Goal: Information Seeking & Learning: Learn about a topic

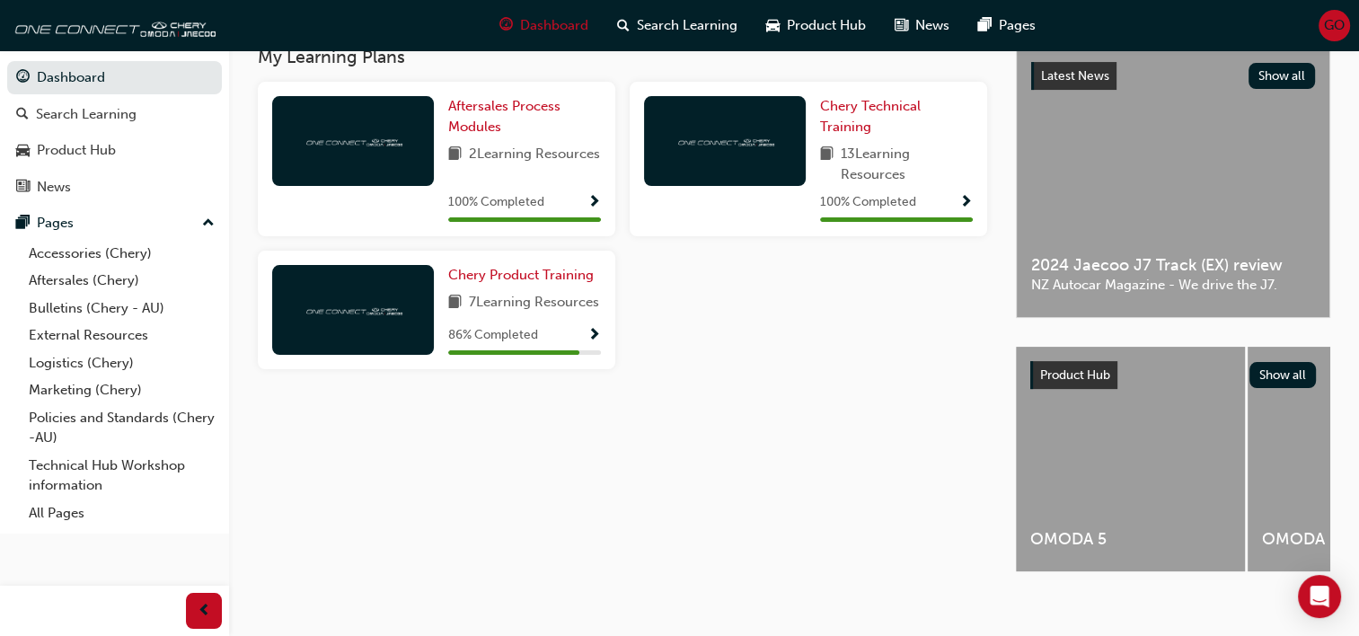
scroll to position [409, 0]
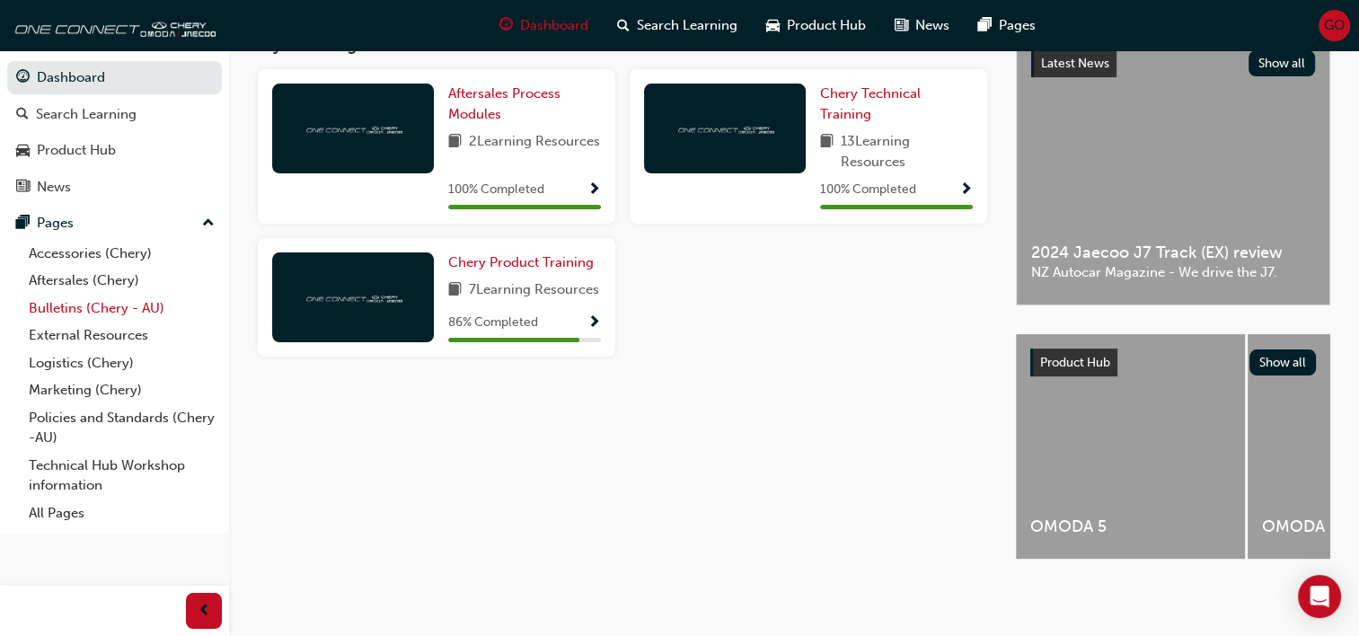
click at [68, 305] on link "Bulletins (Chery - AU)" at bounding box center [122, 309] width 200 height 28
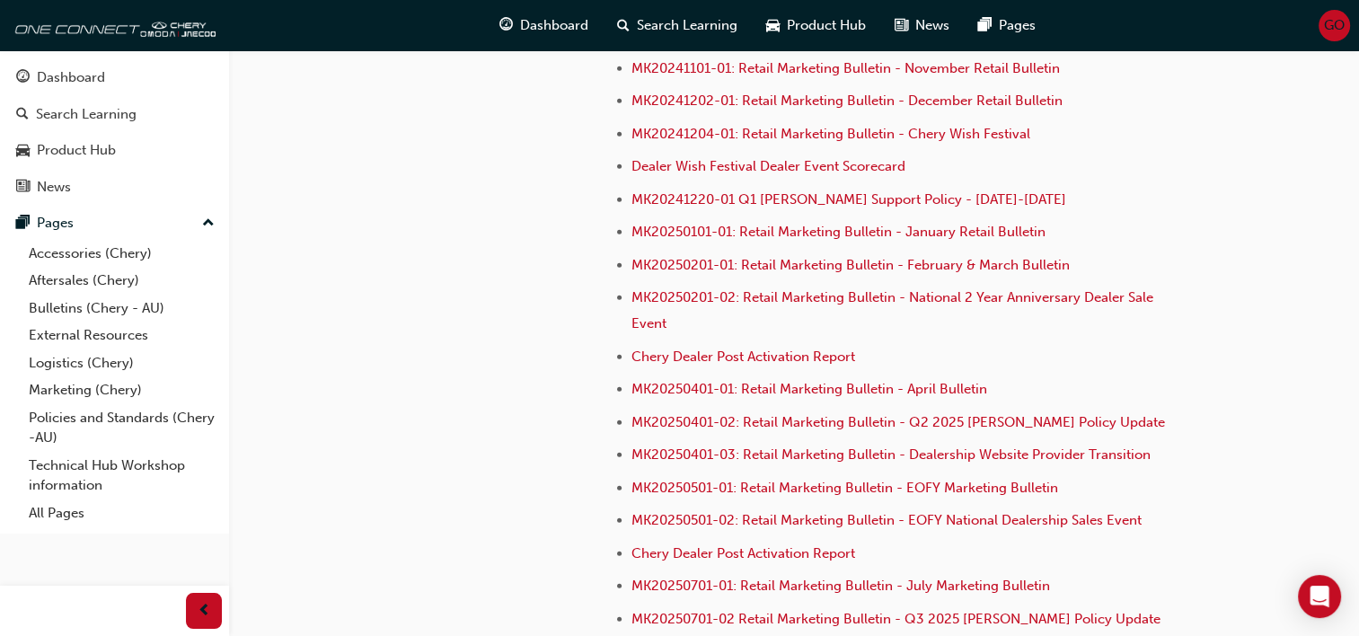
scroll to position [5293, 0]
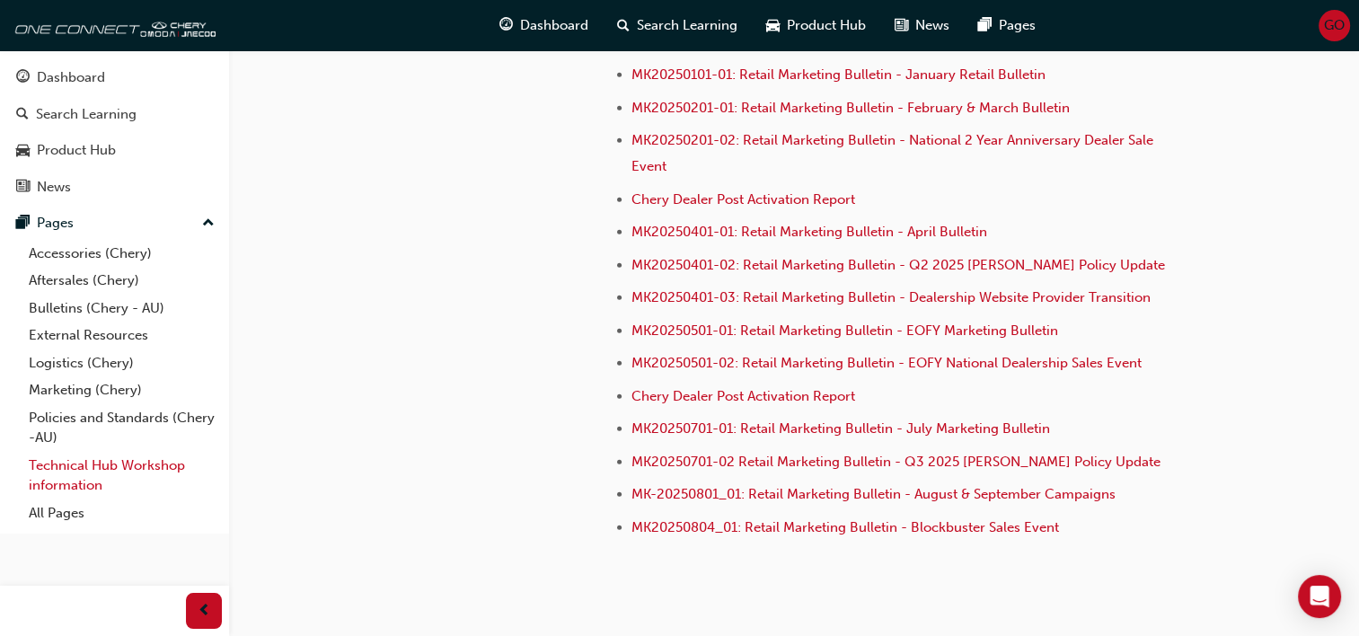
click at [79, 469] on link "Technical Hub Workshop information" at bounding box center [122, 476] width 200 height 48
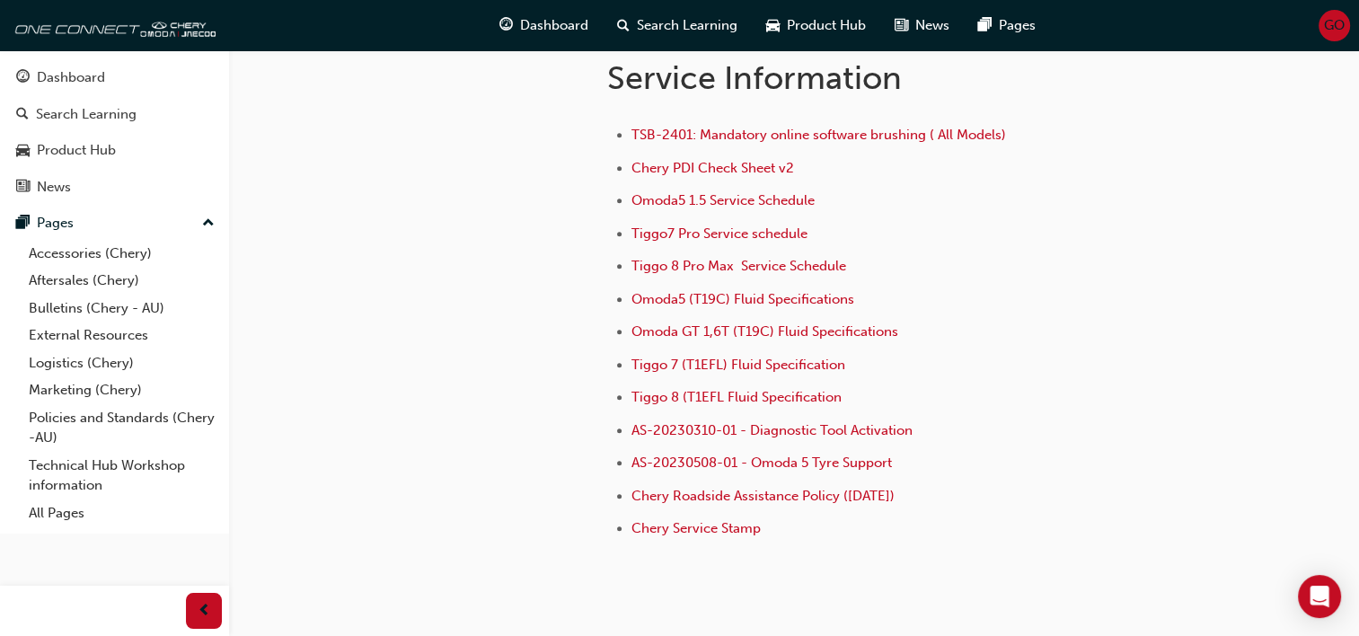
scroll to position [1279, 0]
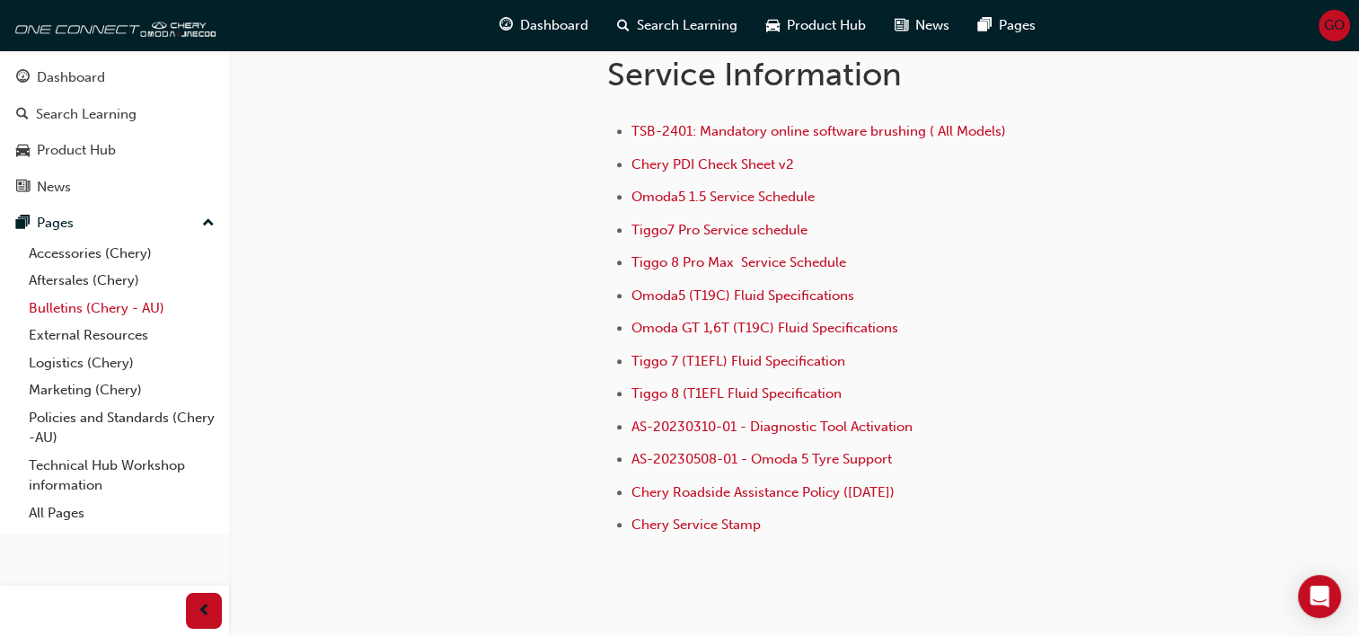
click at [80, 309] on link "Bulletins (Chery - AU)" at bounding box center [122, 309] width 200 height 28
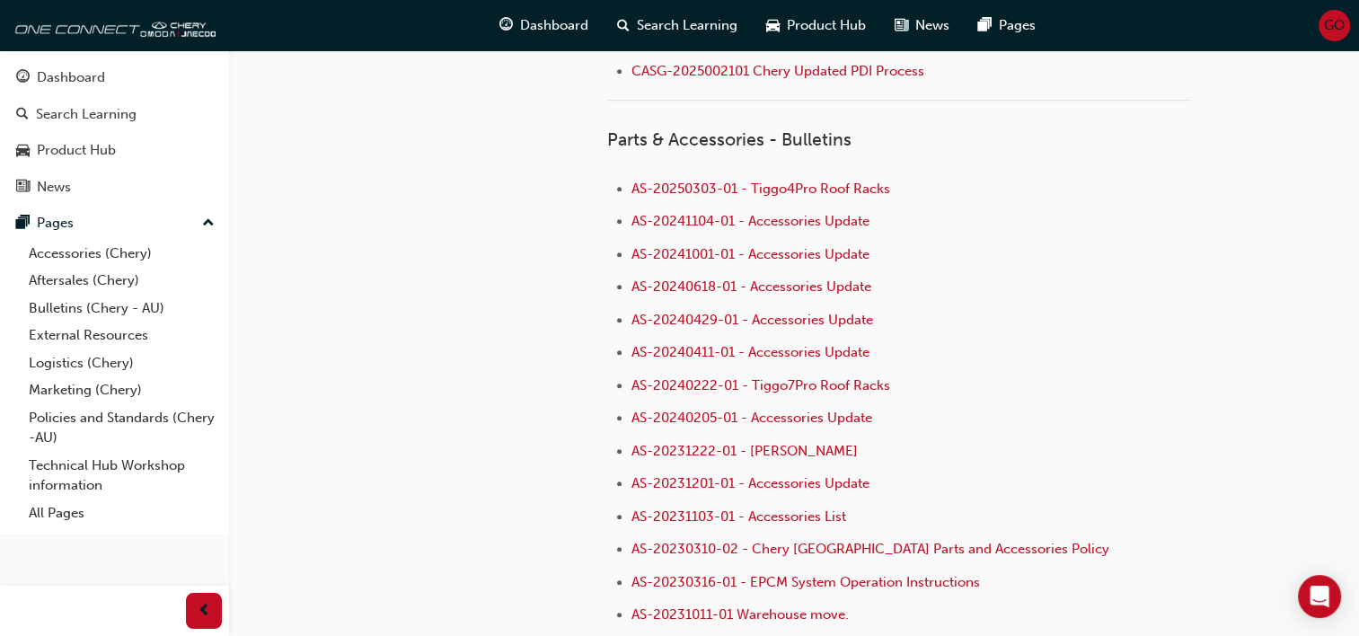
scroll to position [1272, 0]
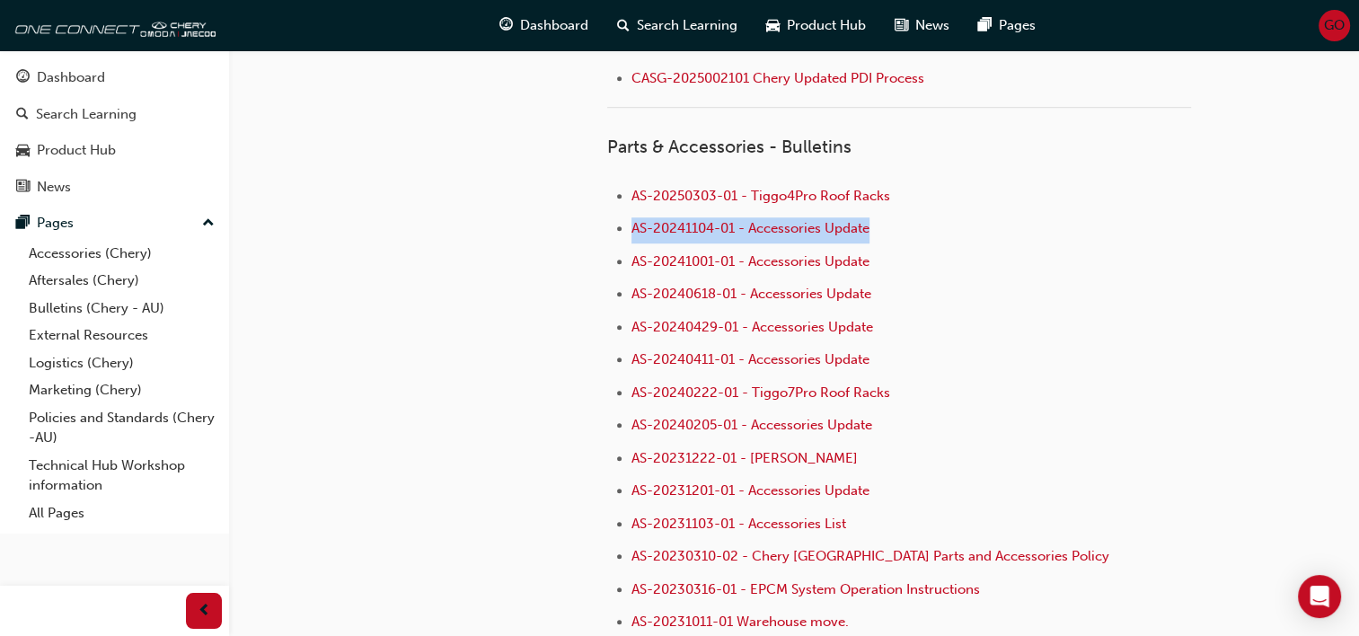
drag, startPoint x: 1357, startPoint y: 162, endPoint x: 1365, endPoint y: 233, distance: 71.4
drag, startPoint x: 1365, startPoint y: 233, endPoint x: 1237, endPoint y: 165, distance: 145.0
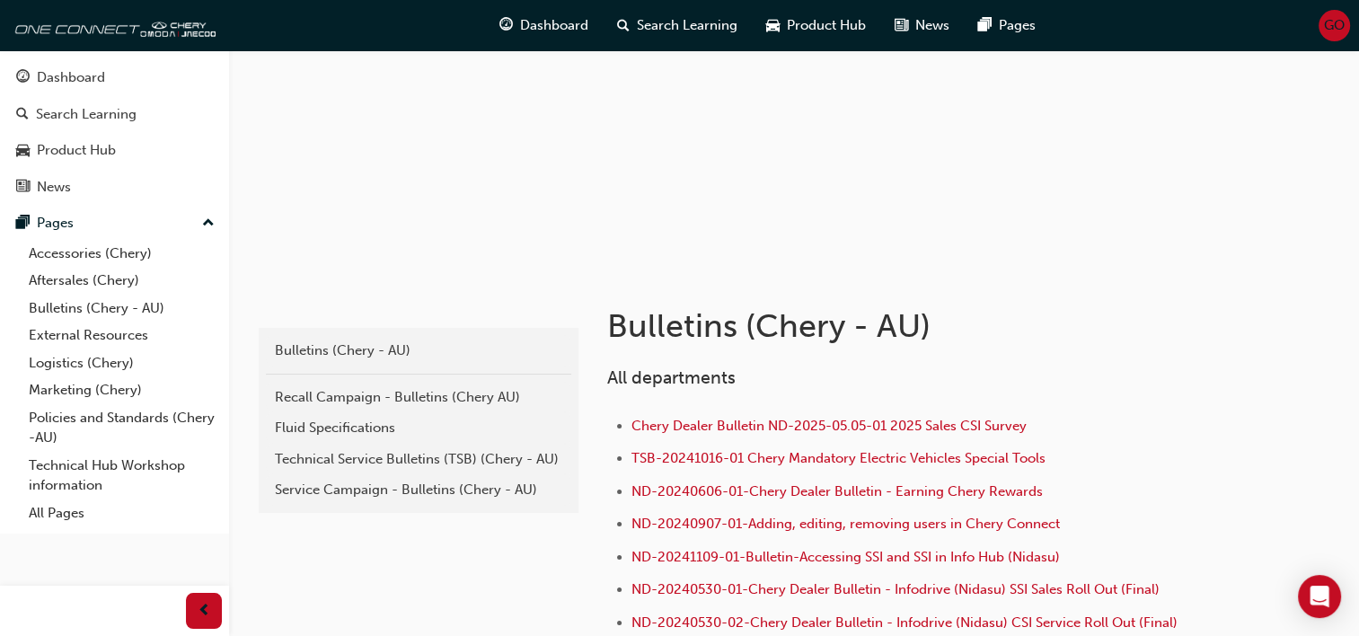
scroll to position [96, 0]
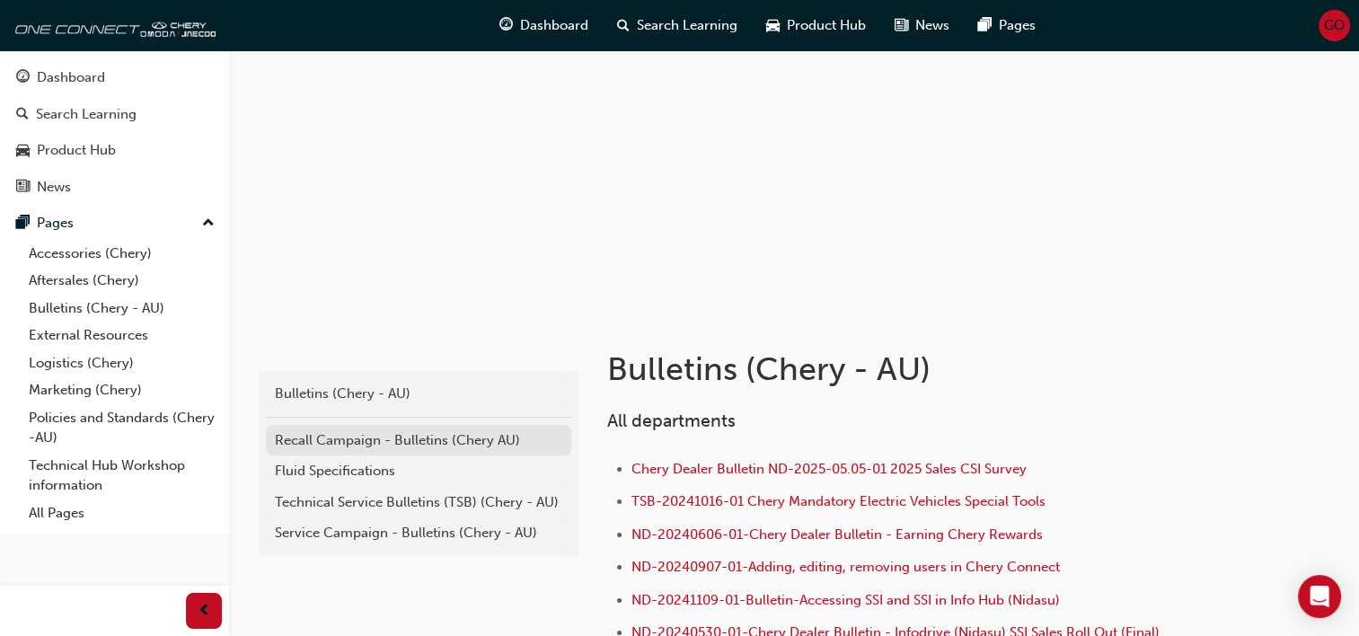
click at [365, 436] on div "Recall Campaign - Bulletins (Chery AU)" at bounding box center [418, 440] width 287 height 21
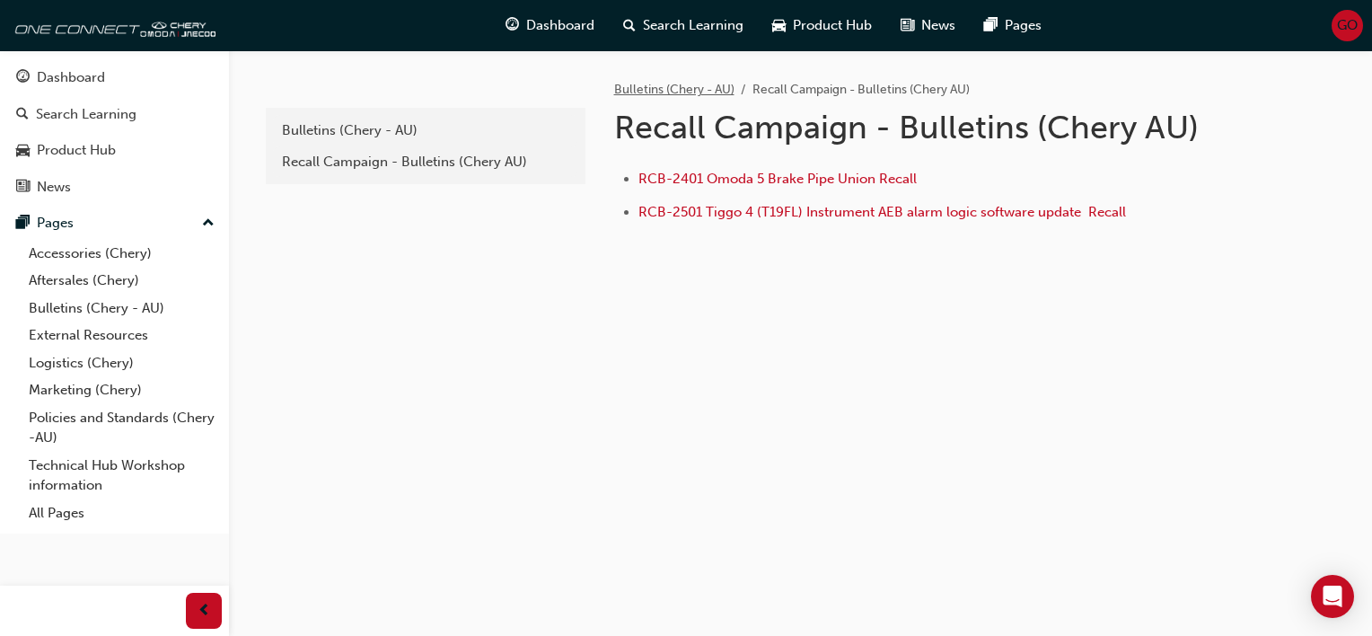
click at [703, 84] on link "Bulletins (Chery - AU)" at bounding box center [674, 89] width 120 height 15
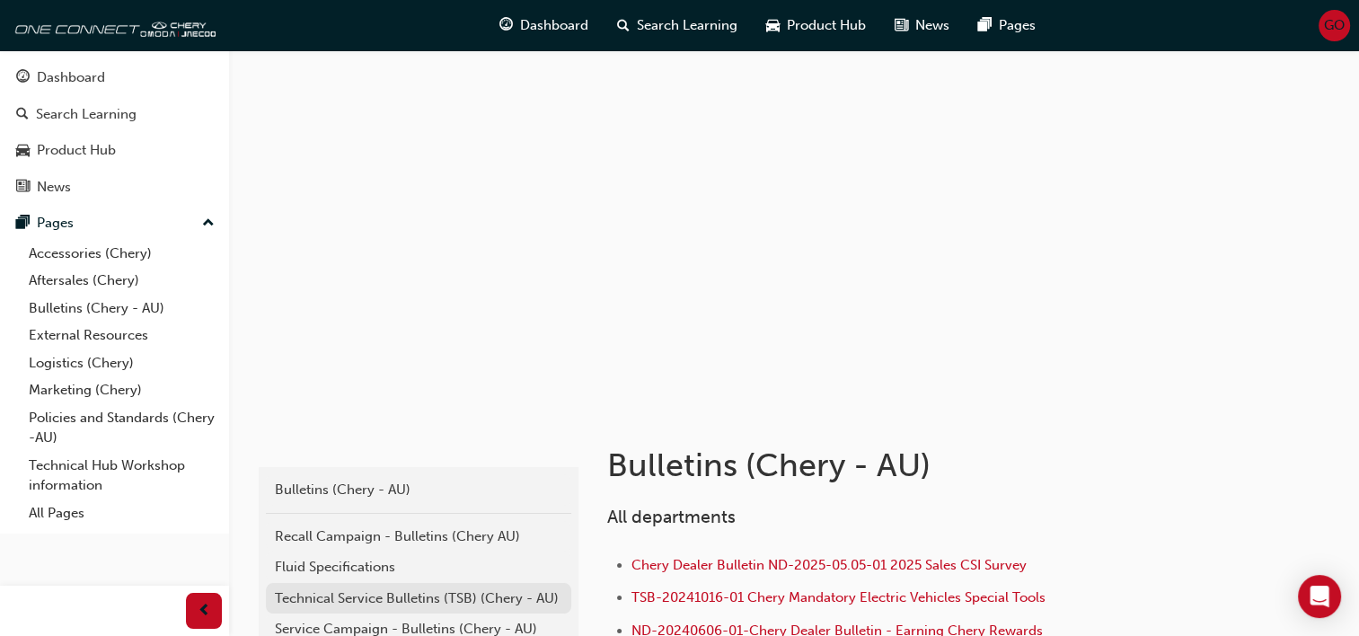
click at [404, 595] on div "Technical Service Bulletins (TSB) (Chery - AU)" at bounding box center [418, 598] width 287 height 21
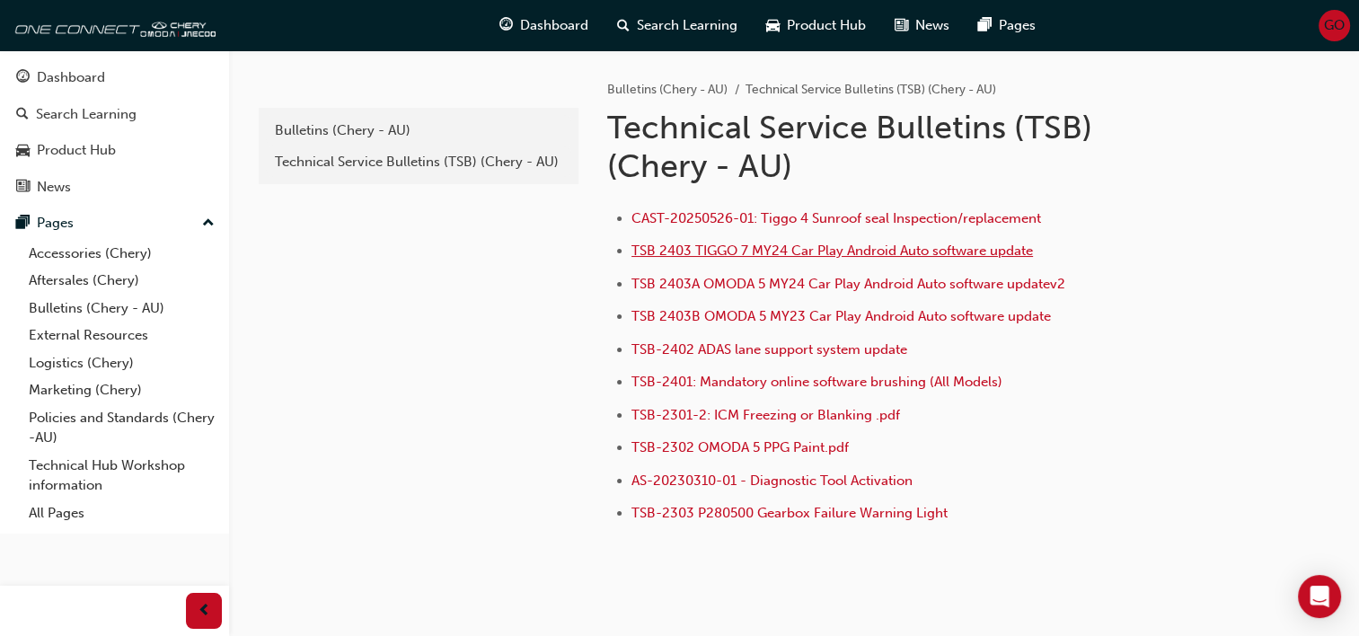
click at [815, 243] on span "TSB 2403 TIGGO 7 MY24 Car Play Android Auto software update" at bounding box center [831, 250] width 401 height 16
